Goal: Task Accomplishment & Management: Manage account settings

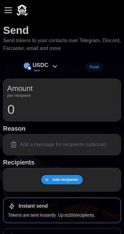
click at [8, 11] on div "button" at bounding box center [8, 10] width 7 height 1
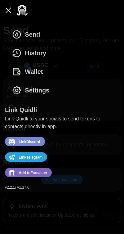
click at [16, 53] on icon "dots" at bounding box center [17, 53] width 10 height 10
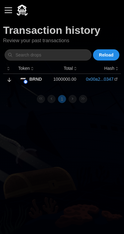
click at [113, 57] on span "Reload" at bounding box center [106, 55] width 15 height 11
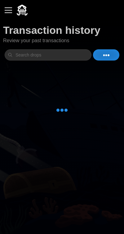
click at [7, 11] on button "button" at bounding box center [8, 10] width 11 height 11
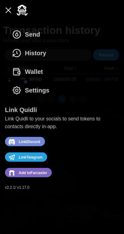
click at [6, 8] on button "button" at bounding box center [8, 10] width 11 height 11
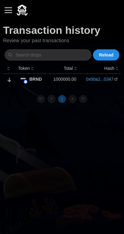
click at [111, 80] on link "0x00a2...0347" at bounding box center [100, 79] width 28 height 6
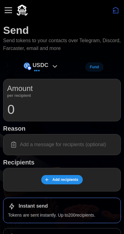
click at [114, 11] on icon "Disconnect" at bounding box center [113, 11] width 1 height 2
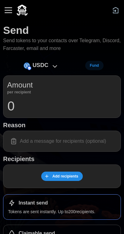
click at [4, 11] on button "button" at bounding box center [8, 10] width 11 height 11
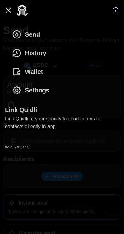
click at [19, 66] on span "Wallet" at bounding box center [27, 72] width 31 height 18
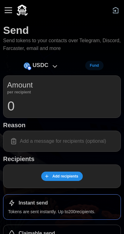
scroll to position [44, 0]
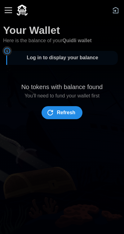
click at [70, 113] on span "Refresh" at bounding box center [66, 113] width 19 height 12
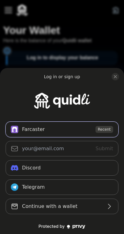
click at [101, 129] on span "Recent" at bounding box center [105, 129] width 18 height 7
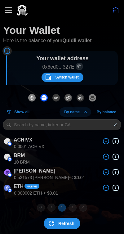
click at [54, 75] on span "Switch wallet" at bounding box center [62, 77] width 34 height 9
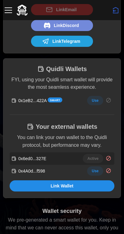
scroll to position [83, 0]
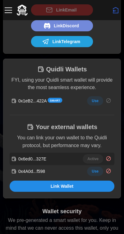
click at [97, 170] on span "Use" at bounding box center [95, 171] width 7 height 9
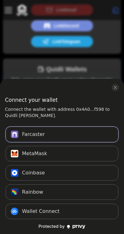
click at [99, 136] on button "Farcaster Connect" at bounding box center [62, 135] width 113 height 16
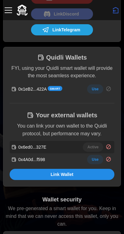
scroll to position [95, 0]
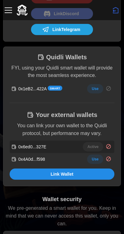
click at [95, 161] on span "Use" at bounding box center [95, 159] width 7 height 9
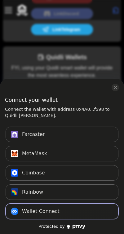
click at [80, 210] on button "Wallet Connect Connect" at bounding box center [62, 212] width 113 height 16
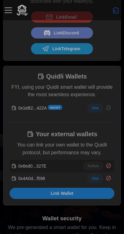
scroll to position [55, 0]
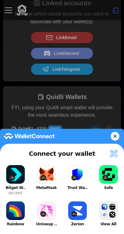
click at [116, 138] on icon at bounding box center [115, 136] width 4 height 9
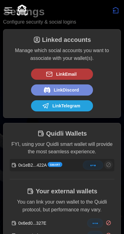
scroll to position [0, 0]
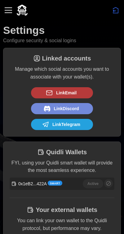
click at [7, 11] on div "button" at bounding box center [8, 10] width 7 height 1
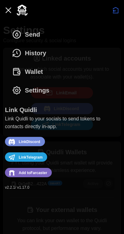
click at [19, 68] on icon "dots" at bounding box center [17, 72] width 10 height 10
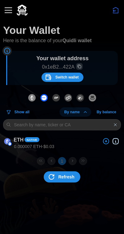
click at [63, 176] on span "Refresh" at bounding box center [66, 177] width 16 height 11
click at [49, 75] on icon "dots" at bounding box center [48, 77] width 7 height 7
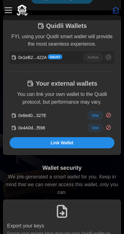
scroll to position [128, 0]
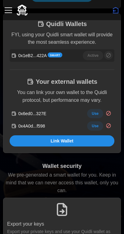
click at [100, 125] on button "Use" at bounding box center [95, 125] width 16 height 9
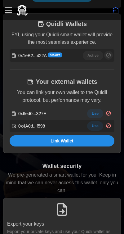
click at [98, 115] on span "Use" at bounding box center [95, 113] width 7 height 9
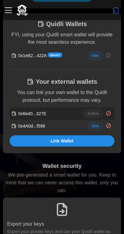
click at [7, 10] on div "button" at bounding box center [8, 10] width 7 height 1
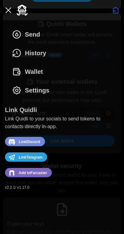
click at [21, 70] on icon "dots" at bounding box center [17, 72] width 10 height 10
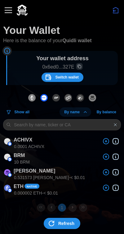
scroll to position [4, 0]
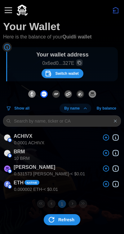
click at [68, 216] on span "Refresh" at bounding box center [66, 220] width 16 height 11
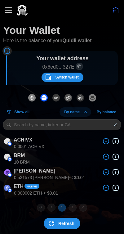
click at [5, 11] on div "button" at bounding box center [8, 10] width 7 height 1
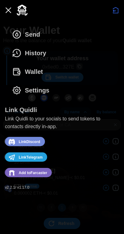
click at [18, 34] on icon "dots" at bounding box center [17, 34] width 2 height 3
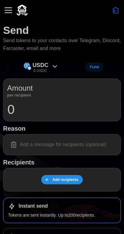
click at [4, 9] on button "button" at bounding box center [8, 10] width 11 height 11
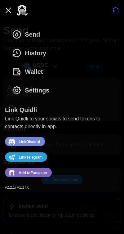
click at [18, 57] on icon "dots" at bounding box center [16, 52] width 7 height 7
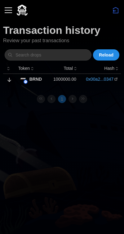
click at [5, 6] on button "button" at bounding box center [8, 10] width 11 height 11
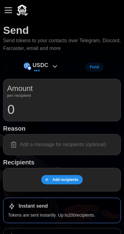
click at [6, 13] on button "button" at bounding box center [8, 10] width 11 height 11
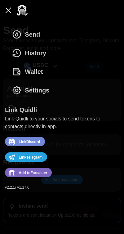
click at [23, 49] on span "History" at bounding box center [29, 53] width 34 height 18
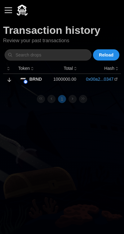
click at [111, 80] on link "0x00a2...0347" at bounding box center [100, 79] width 28 height 6
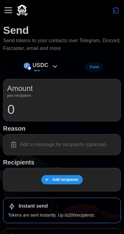
click at [5, 11] on div "button" at bounding box center [8, 10] width 7 height 1
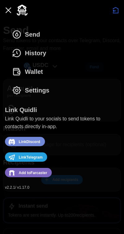
click at [16, 70] on icon "dots" at bounding box center [17, 72] width 10 height 10
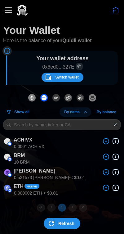
click at [5, 14] on button "button" at bounding box center [8, 10] width 11 height 11
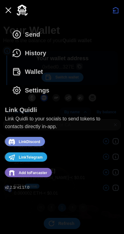
click at [8, 12] on button "button" at bounding box center [8, 10] width 11 height 11
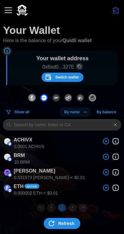
click at [6, 11] on div "button" at bounding box center [8, 10] width 7 height 1
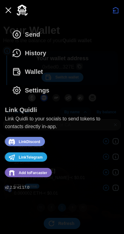
click at [23, 53] on span "History" at bounding box center [29, 53] width 34 height 18
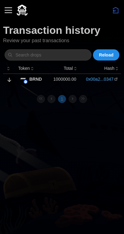
click at [4, 14] on button "button" at bounding box center [8, 10] width 11 height 11
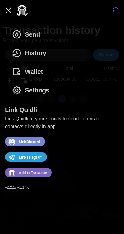
click at [25, 68] on span "Wallet" at bounding box center [34, 72] width 18 height 18
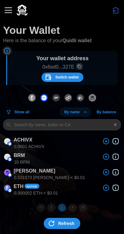
click at [57, 80] on span "Switch wallet" at bounding box center [66, 77] width 23 height 9
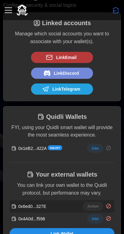
scroll to position [35, 0]
click at [97, 146] on span "Use" at bounding box center [95, 148] width 7 height 9
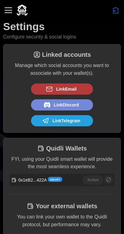
scroll to position [0, 0]
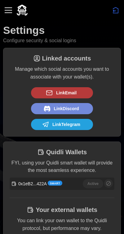
click at [6, 13] on button "button" at bounding box center [8, 10] width 11 height 11
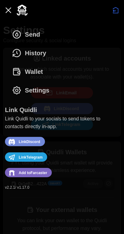
click at [23, 53] on span "History" at bounding box center [29, 53] width 34 height 18
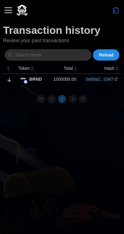
click at [4, 14] on button "button" at bounding box center [8, 10] width 11 height 11
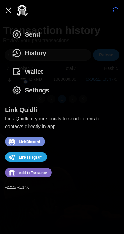
click at [27, 73] on span "Wallet" at bounding box center [34, 72] width 18 height 18
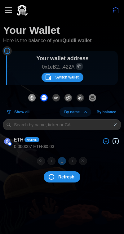
click at [5, 15] on button "button" at bounding box center [8, 10] width 11 height 11
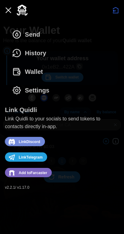
click at [23, 54] on span "History" at bounding box center [29, 53] width 34 height 18
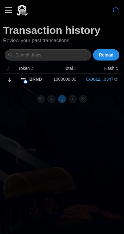
click at [113, 80] on link "0x00a2...0347" at bounding box center [100, 79] width 28 height 6
click at [94, 80] on link "0x00a2...0347" at bounding box center [100, 79] width 28 height 6
